Goal: Information Seeking & Learning: Learn about a topic

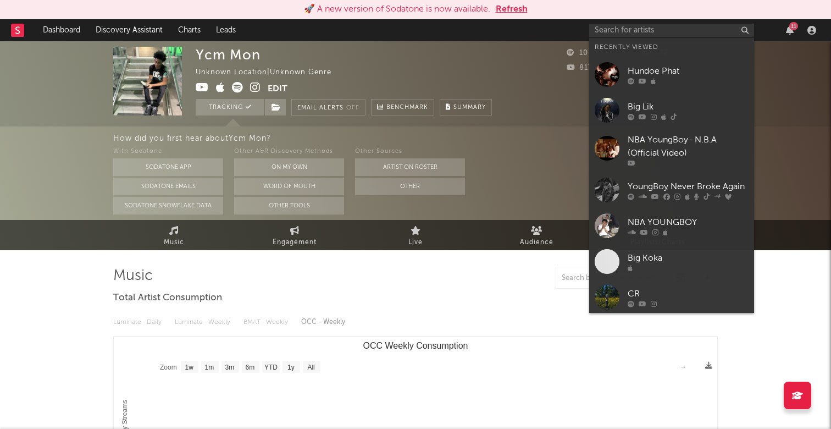
select select "1w"
click at [631, 32] on input "text" at bounding box center [671, 31] width 165 height 14
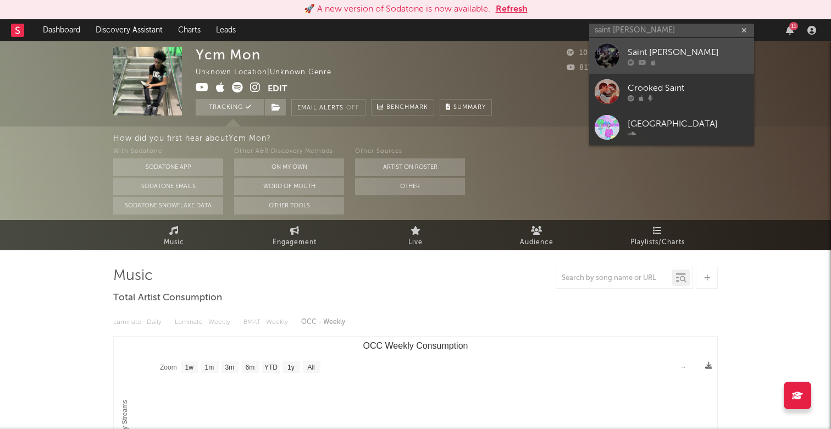
type input "saint [PERSON_NAME]"
click at [685, 49] on div "Saint [PERSON_NAME]" at bounding box center [688, 52] width 121 height 13
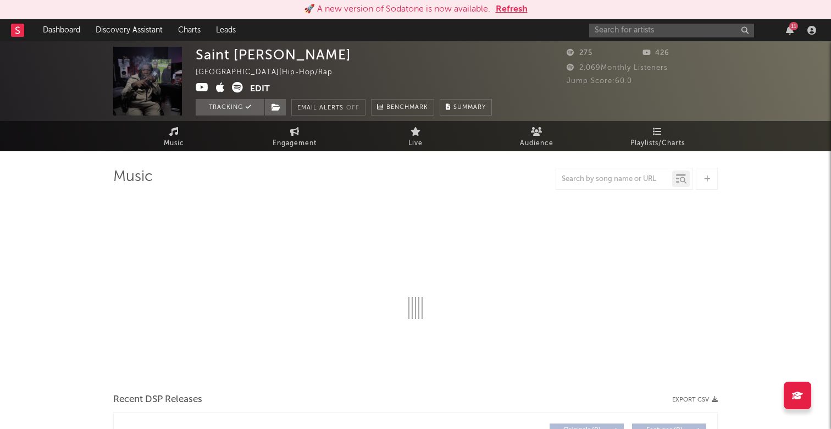
select select "6m"
